Goal: Check status: Check status

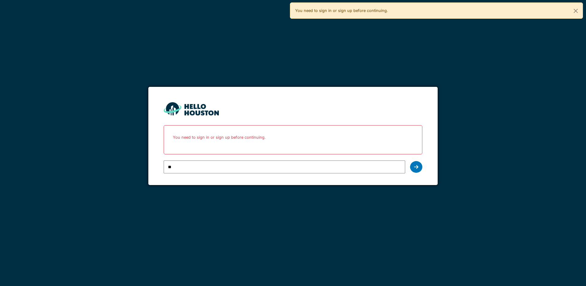
type input "*"
type input "**********"
click at [413, 168] on div at bounding box center [416, 167] width 12 height 12
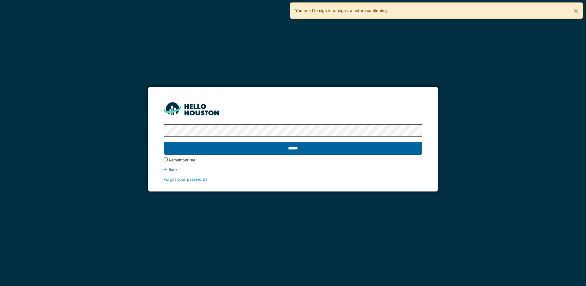
click at [241, 154] on input "******" at bounding box center [293, 148] width 259 height 13
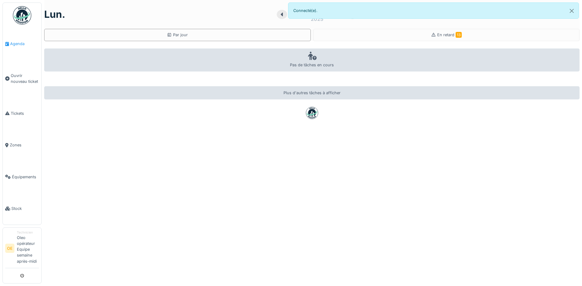
click at [21, 48] on link "Agenda" at bounding box center [22, 44] width 39 height 32
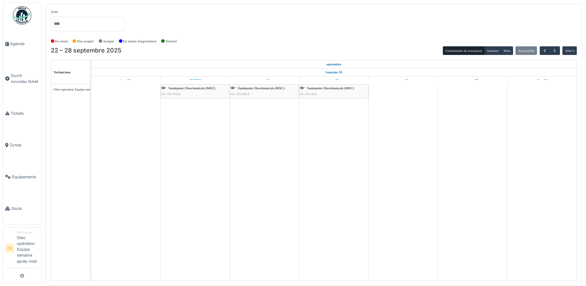
click at [185, 96] on div "[PERSON_NAME] Oleochemicals (MSC) OL-TH-MAA" at bounding box center [195, 91] width 68 height 12
click at [203, 88] on span "Vandeputte Oleochemicals (MSC)" at bounding box center [191, 88] width 47 height 4
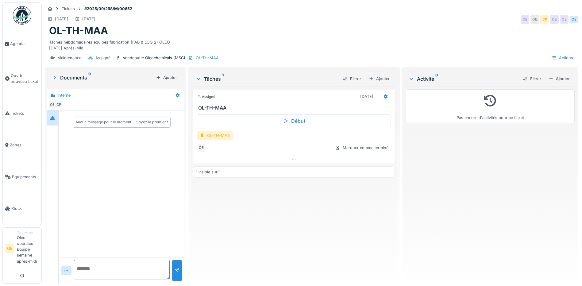
click at [205, 135] on div "OL-TH-MAA" at bounding box center [215, 135] width 36 height 9
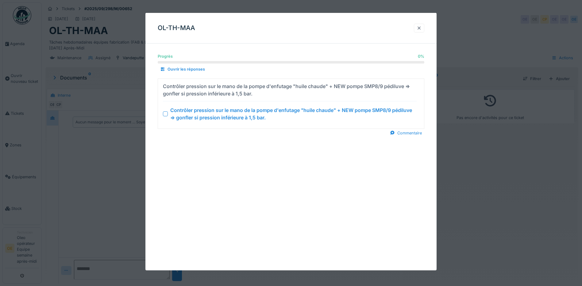
click at [421, 30] on div at bounding box center [418, 28] width 5 height 6
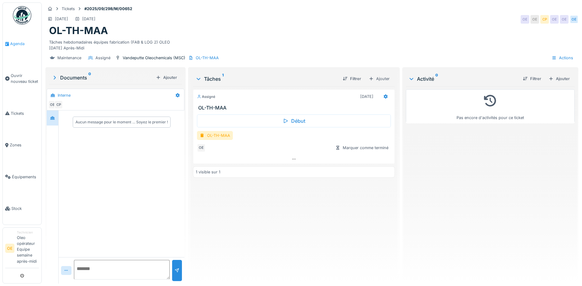
click at [25, 45] on span "Agenda" at bounding box center [24, 44] width 29 height 6
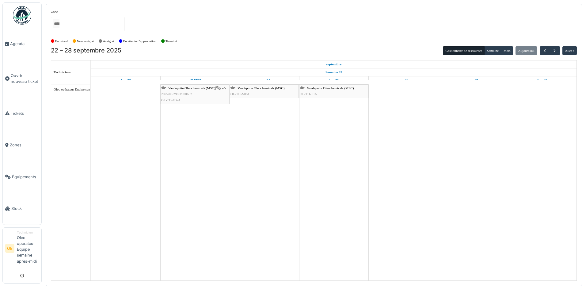
click at [262, 90] on div "Vandeputte Oleochemicals (MSC) OL-TH-MEA" at bounding box center [265, 91] width 68 height 12
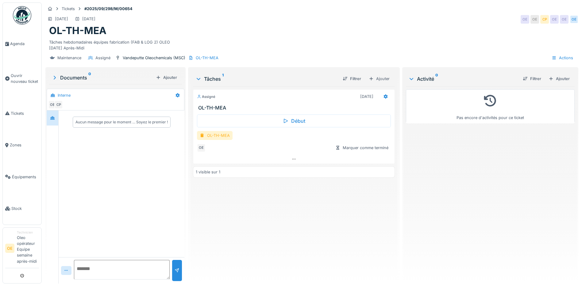
click at [205, 132] on div "OL-TH-MEA" at bounding box center [215, 135] width 36 height 9
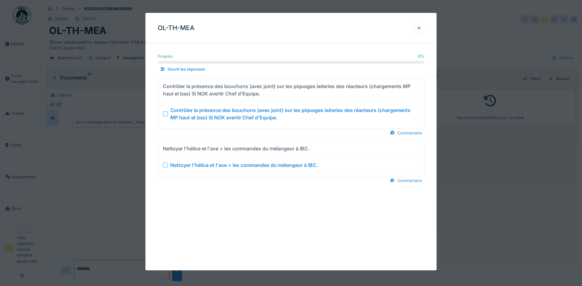
click at [421, 30] on div at bounding box center [418, 28] width 5 height 6
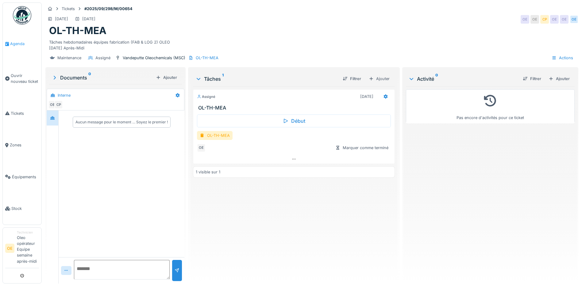
click at [15, 42] on span "Agenda" at bounding box center [24, 44] width 29 height 6
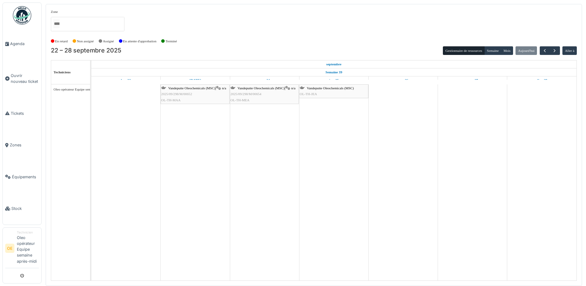
click at [316, 87] on span "Vandeputte Oleochemicals (MSC)" at bounding box center [330, 88] width 47 height 4
click at [320, 90] on span "Vandeputte Oleochemicals (MSC)" at bounding box center [330, 88] width 47 height 4
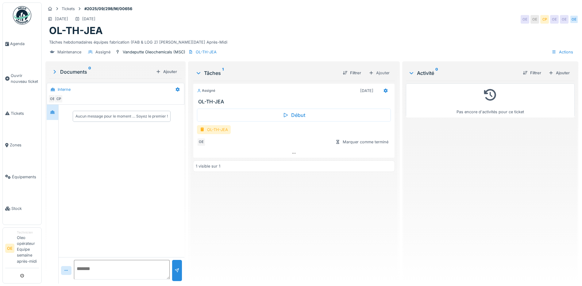
click at [218, 134] on div "OL-TH-JEA" at bounding box center [214, 129] width 34 height 9
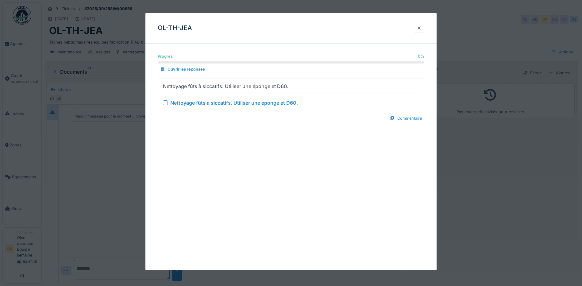
click at [419, 30] on div at bounding box center [418, 28] width 5 height 6
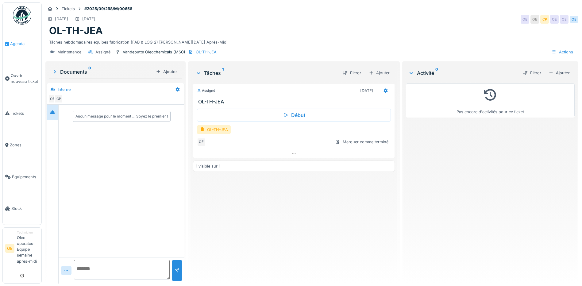
click at [23, 43] on span "Agenda" at bounding box center [24, 44] width 29 height 6
